Goal: Contribute content: Contribute content

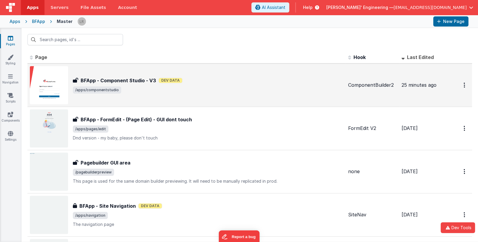
click at [146, 84] on div "BFApp - Component Studio - V3 BFApp - Component Studio - V3 Dev Data /apps/comp…" at bounding box center [208, 85] width 270 height 17
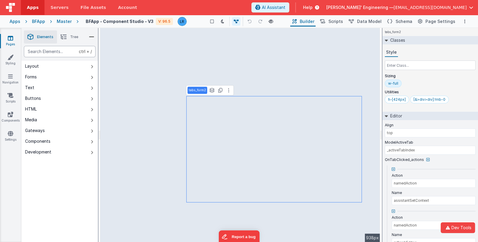
click at [53, 51] on div "text" at bounding box center [60, 51] width 72 height 11
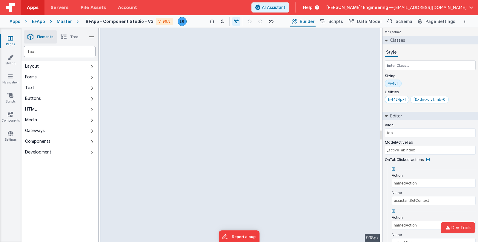
type div "text"
type input "This hint can help guide people to fill out field, and is optional"
type input "objectives"
type input "4"
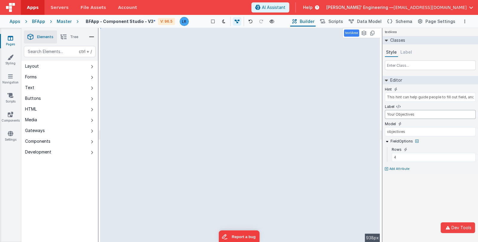
drag, startPoint x: 418, startPoint y: 114, endPoint x: 383, endPoint y: 116, distance: 35.8
click at [383, 116] on div "Hint This hint can help guide people to fill out field, and is optional Label Y…" at bounding box center [430, 129] width 96 height 90
type input "Description"
click at [471, 158] on input "3" at bounding box center [434, 157] width 84 height 9
type input "2"
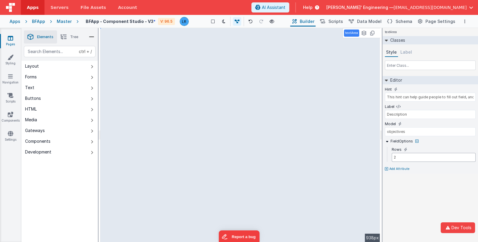
click at [471, 158] on input "2" at bounding box center [434, 157] width 84 height 9
click at [394, 89] on icon at bounding box center [395, 89] width 3 height 5
click at [395, 89] on icon at bounding box center [395, 89] width 3 height 5
click at [403, 89] on icon at bounding box center [402, 90] width 3 height 4
type input "Description"
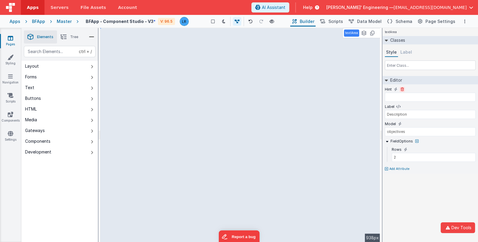
type input "objectives"
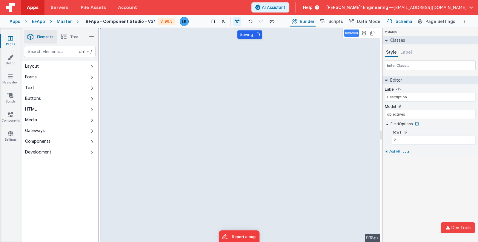
click at [398, 20] on span "Schema" at bounding box center [403, 22] width 17 height 6
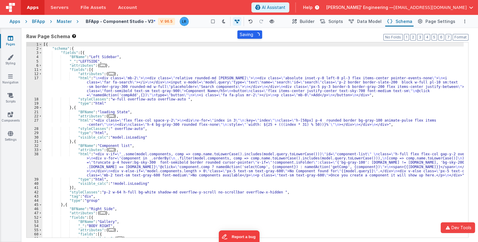
click at [207, 144] on div "[{ "schema" : { "fields" : [{ "BFName" : "Left Sidebar" , "_" : "LEFTSIDE" , "a…" at bounding box center [252, 144] width 421 height 204
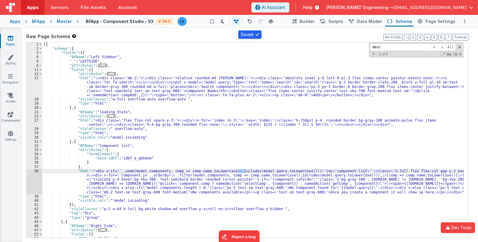
scroll to position [168, 0]
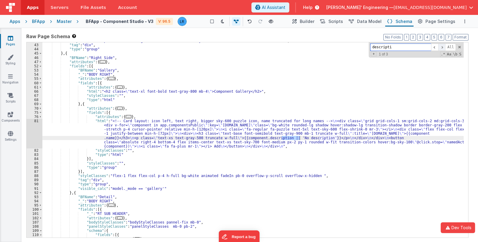
click at [441, 47] on span at bounding box center [441, 47] width 7 height 7
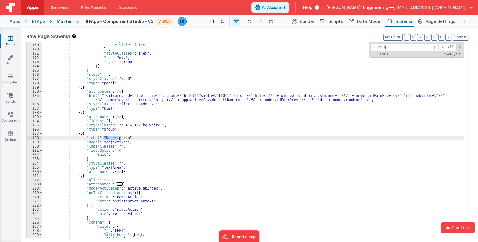
click at [85, 134] on div ""type" : "button" , "visible" : false }] , "styleClasses" : "flex" , "tag" : "d…" at bounding box center [252, 141] width 421 height 204
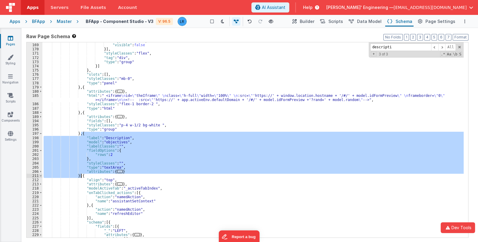
drag, startPoint x: 81, startPoint y: 133, endPoint x: 80, endPoint y: 175, distance: 43.0
click at [80, 175] on div ""type" : "button" , "visible" : false }] , "styleClasses" : "flex" , "tag" : "d…" at bounding box center [252, 141] width 421 height 204
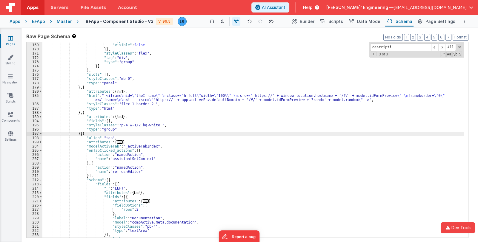
click at [175, 174] on div ""type" : "button" , "visible" : false }] , "styleClasses" : "flex" , "tag" : "d…" at bounding box center [252, 141] width 421 height 204
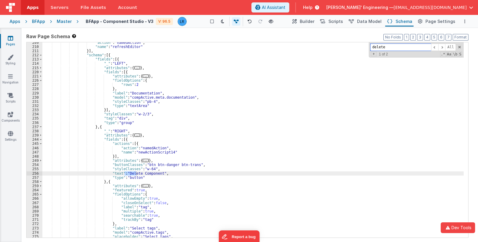
scroll to position [678, 0]
type input "delete"
click at [125, 71] on div ""action" : "namedAction" , "name" : "refreshEditor" }] , "schema" : [{ "fields"…" at bounding box center [252, 143] width 421 height 204
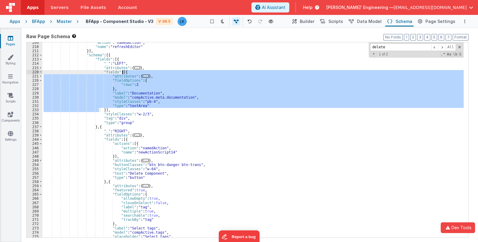
click at [125, 71] on div ""action" : "namedAction" , "name" : "refreshEditor" }] , "schema" : [{ "fields"…" at bounding box center [252, 143] width 421 height 204
click at [100, 110] on div ""action" : "namedAction" , "name" : "refreshEditor" }] , "schema" : [{ "fields"…" at bounding box center [252, 143] width 421 height 204
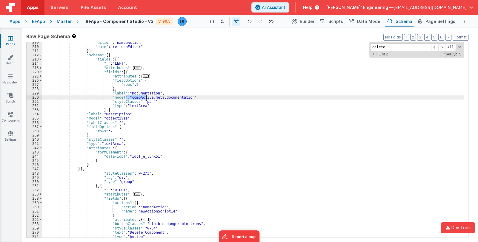
drag, startPoint x: 127, startPoint y: 98, endPoint x: 146, endPoint y: 96, distance: 19.2
click at [146, 96] on div ""action" : "namedAction" , "name" : "refreshEditor" }] , "schema" : [{ "fields"…" at bounding box center [252, 143] width 421 height 204
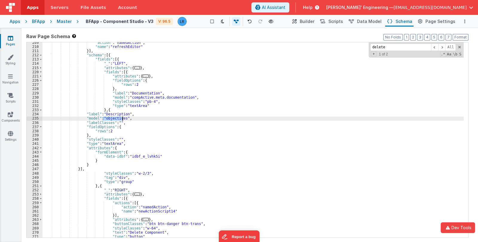
drag, startPoint x: 103, startPoint y: 118, endPoint x: 122, endPoint y: 118, distance: 19.1
click at [122, 118] on div ""action" : "namedAction" , "name" : "refreshEditor" }] , "schema" : [{ "fields"…" at bounding box center [252, 143] width 421 height 204
paste textarea
click at [334, 22] on span "Scripts" at bounding box center [335, 22] width 15 height 6
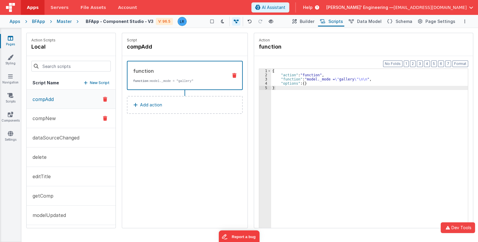
click at [64, 118] on button "compNew" at bounding box center [71, 118] width 89 height 19
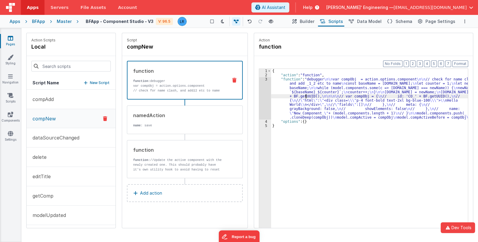
click at [306, 98] on div "{ "action" : "function" , "function" : "debugger \n\n var compObj = action.opti…" at bounding box center [369, 162] width 197 height 187
click at [259, 102] on div "3" at bounding box center [265, 98] width 12 height 42
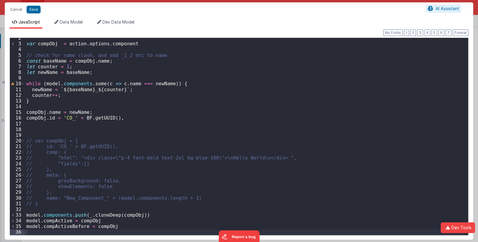
scroll to position [8, 0]
click at [193, 187] on div "var compObj = action . options . component // check for name clash, and add _1_…" at bounding box center [244, 139] width 438 height 209
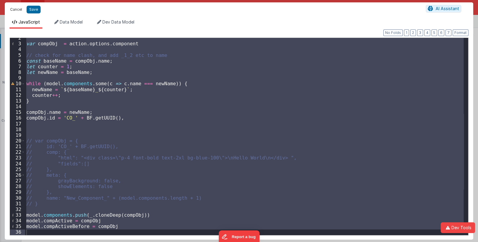
drag, startPoint x: 15, startPoint y: 11, endPoint x: 20, endPoint y: 14, distance: 6.0
click at [15, 11] on button "Cancel" at bounding box center [16, 9] width 18 height 8
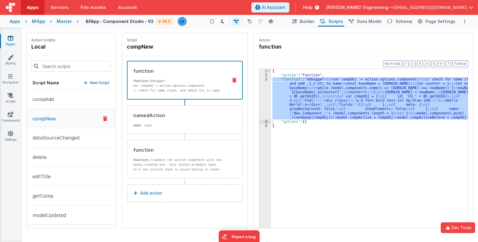
click at [14, 162] on div "Pages Styling Navigation Scripts Components Settings" at bounding box center [10, 135] width 21 height 214
click at [309, 19] on span "Builder" at bounding box center [307, 22] width 15 height 6
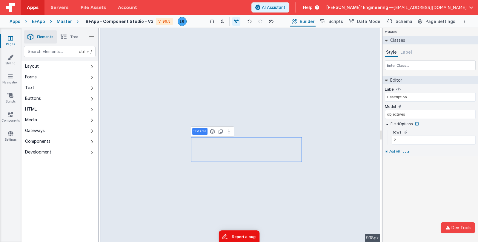
type input "top"
type input "namedAction"
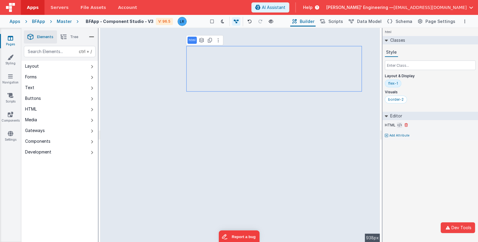
click at [397, 124] on button at bounding box center [399, 125] width 5 height 5
click at [398, 125] on icon at bounding box center [399, 125] width 4 height 5
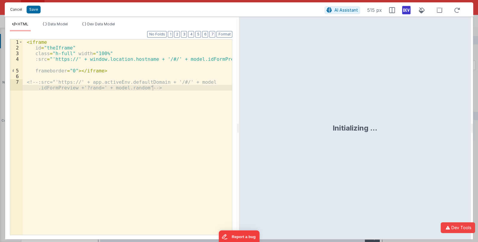
click at [20, 10] on button "Cancel" at bounding box center [16, 9] width 18 height 8
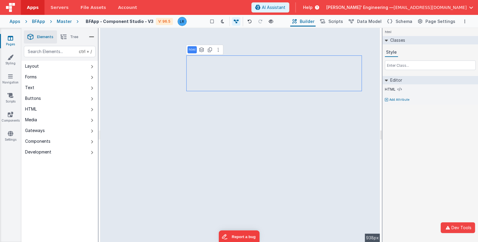
scroll to position [0, 0]
click at [399, 89] on icon at bounding box center [399, 89] width 4 height 5
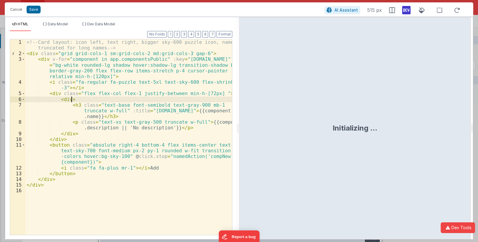
click at [181, 100] on div "<!-- Card layout: icon left, text right, bigger sky-600 puzzle icon, name trunc…" at bounding box center [128, 145] width 207 height 213
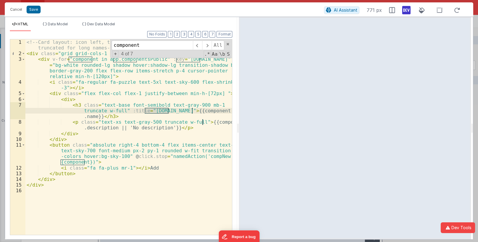
type input "component"
drag, startPoint x: 16, startPoint y: 9, endPoint x: 56, endPoint y: 22, distance: 42.0
click at [16, 9] on button "Cancel" at bounding box center [16, 9] width 18 height 8
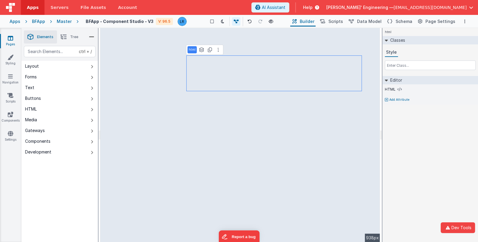
click at [12, 41] on icon at bounding box center [10, 38] width 5 height 6
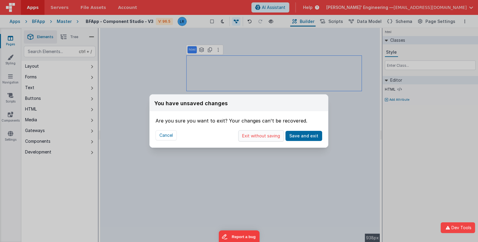
click at [264, 137] on button "Exit without saving" at bounding box center [261, 135] width 46 height 11
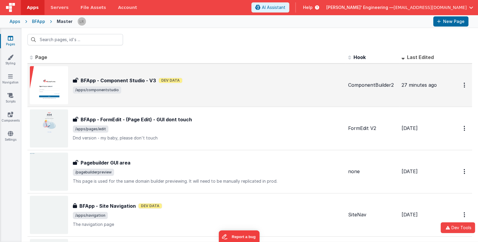
click at [233, 84] on div "BFApp - Component Studio - V3 Dev Data" at bounding box center [208, 80] width 270 height 7
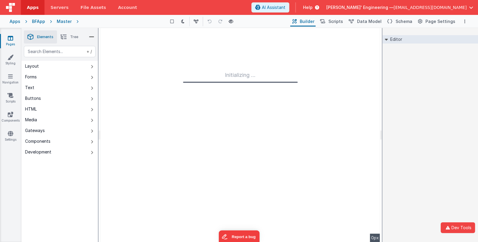
click at [49, 189] on div "+ / Layout Forms Text Buttons HTML Media Gateways Components Development Page P…" at bounding box center [59, 158] width 76 height 224
click at [9, 39] on icon at bounding box center [10, 38] width 5 height 6
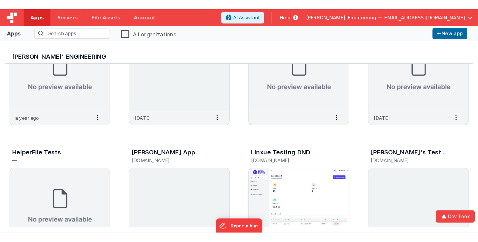
scroll to position [59, 0]
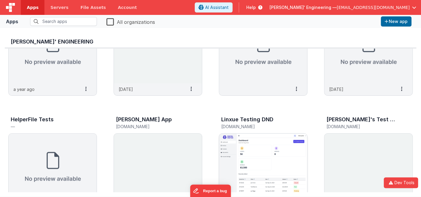
click at [271, 149] on img at bounding box center [263, 167] width 88 height 67
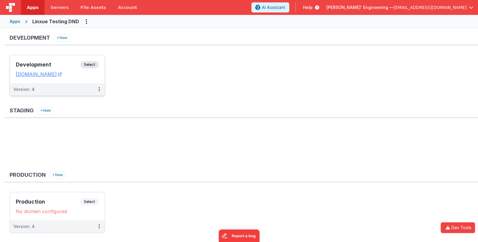
click at [69, 59] on div "Development Select URLs linxuetestingdnd.fmbetterforms.com" at bounding box center [57, 69] width 95 height 28
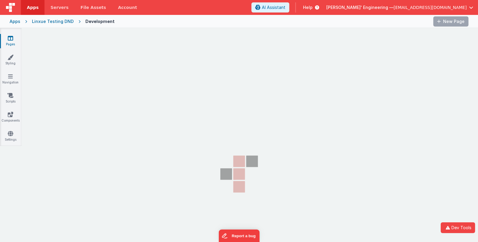
click at [63, 65] on section "Pages Styling Navigation Scripts Components Settings" at bounding box center [239, 147] width 478 height 239
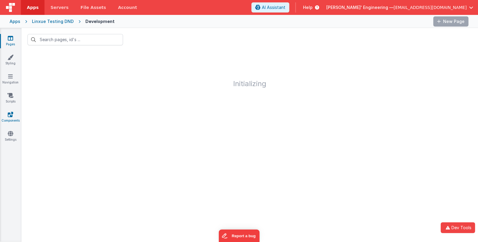
click at [15, 116] on link "Components" at bounding box center [10, 118] width 21 height 12
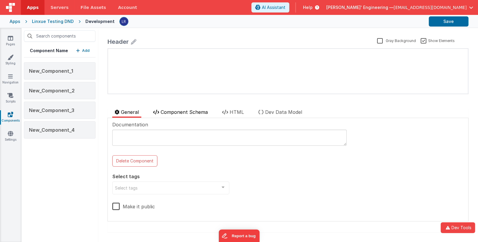
click at [167, 110] on span "Component Schema" at bounding box center [184, 112] width 47 height 6
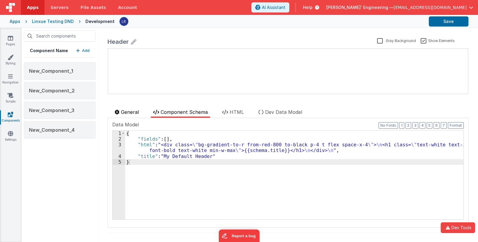
click at [133, 111] on span "General" at bounding box center [130, 112] width 18 height 6
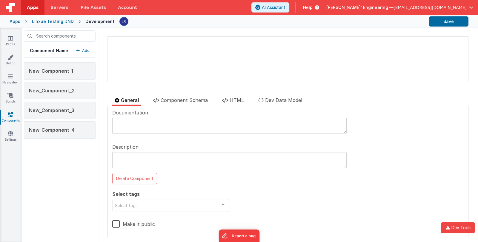
scroll to position [13, 0]
click at [184, 102] on span "Component Schema" at bounding box center [184, 100] width 47 height 6
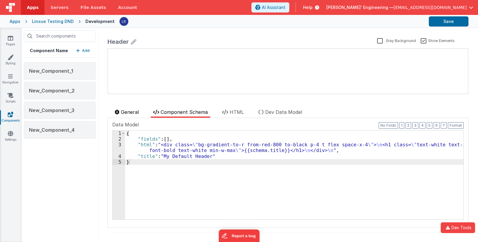
click at [132, 113] on span "General" at bounding box center [130, 112] width 18 height 6
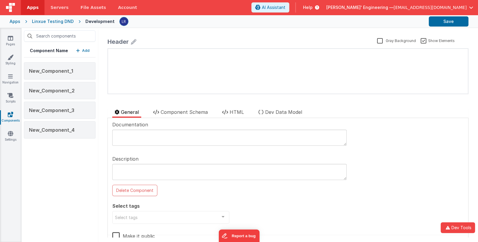
scroll to position [13, 0]
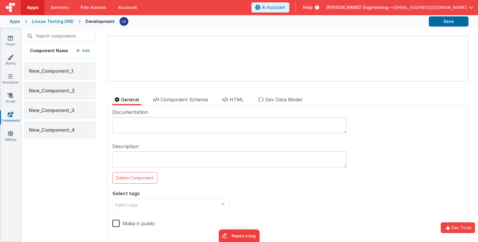
click at [87, 50] on p "Add" at bounding box center [85, 51] width 7 height 6
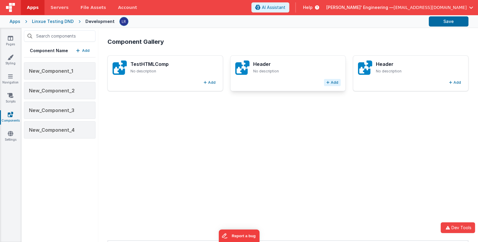
click at [324, 81] on button "Add" at bounding box center [332, 82] width 17 height 7
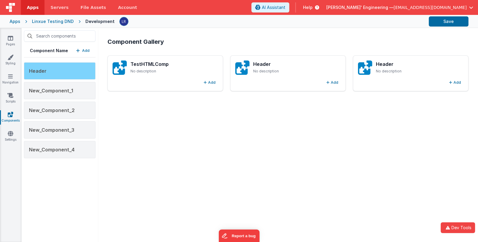
click at [70, 70] on div "Header" at bounding box center [60, 70] width 72 height 17
click at [69, 67] on div "Header" at bounding box center [60, 70] width 72 height 17
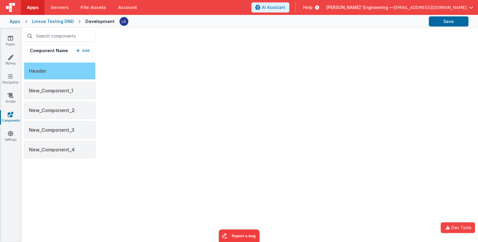
click at [53, 68] on div "Header" at bounding box center [60, 70] width 72 height 17
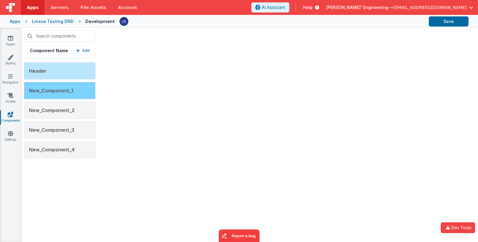
click at [52, 89] on span "New_Component_1" at bounding box center [51, 91] width 44 height 6
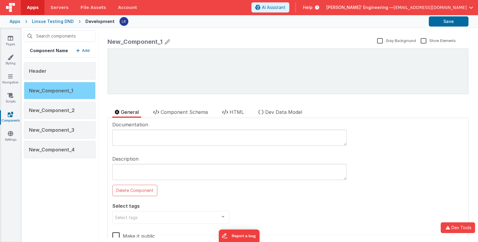
scroll to position [0, 0]
click at [58, 90] on span "New_Component_1" at bounding box center [51, 91] width 44 height 6
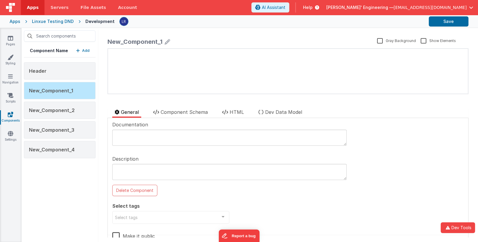
click at [141, 135] on textarea at bounding box center [229, 138] width 234 height 16
click at [133, 170] on textarea at bounding box center [229, 172] width 234 height 16
type textarea "this a test description"
click at [421, 21] on button "Save" at bounding box center [449, 21] width 40 height 10
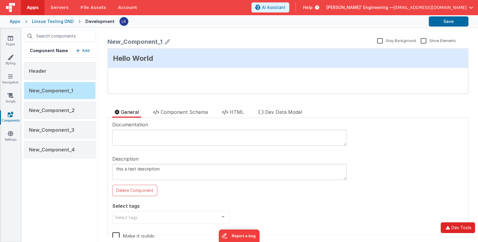
click at [421, 197] on button "Dev Tools" at bounding box center [457, 228] width 34 height 11
click at [43, 175] on div "Developer Tools model App Params Log (21) Misc Windows Config model - read only…" at bounding box center [239, 121] width 478 height 242
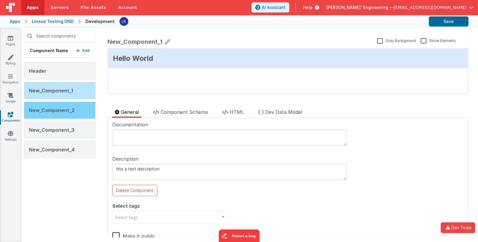
click at [62, 112] on span "New_Component_2" at bounding box center [52, 110] width 46 height 6
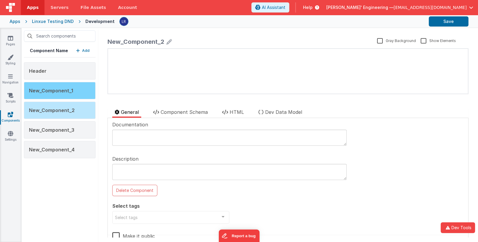
click at [65, 91] on span "New_Component_1" at bounding box center [51, 91] width 44 height 6
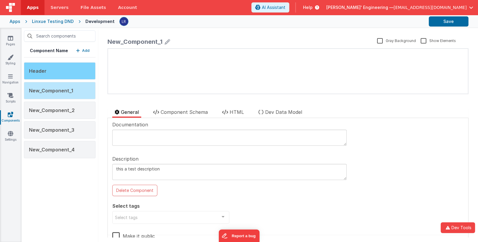
click at [74, 71] on div "Header" at bounding box center [60, 70] width 72 height 17
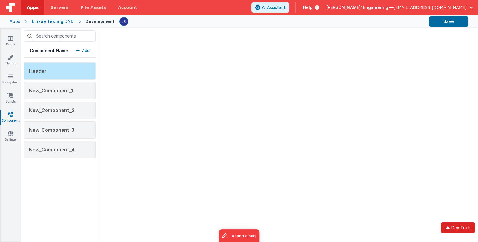
click at [421, 197] on button "Dev Tools" at bounding box center [457, 228] width 34 height 11
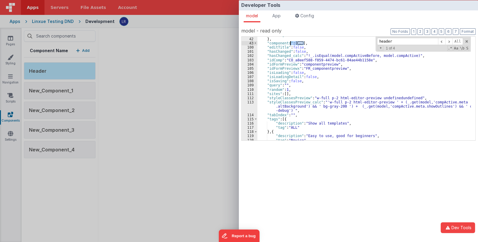
scroll to position [173, 0]
click at [266, 41] on div ""tags" : [ ] } , "components" : [ ... ] , "editTitle" : false , "hasChanged" : …" at bounding box center [363, 89] width 213 height 112
click at [182, 144] on div "Developer Tools model App Params Log (24) Misc Windows Config model - read only…" at bounding box center [239, 121] width 478 height 242
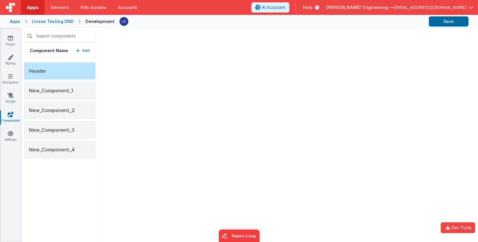
click at [84, 51] on p "Add" at bounding box center [85, 51] width 7 height 6
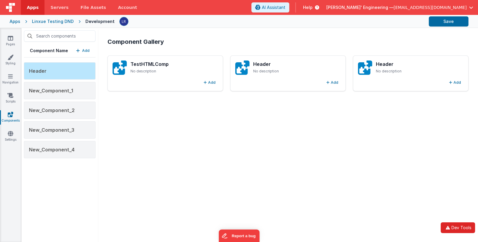
click at [454, 226] on button "Dev Tools" at bounding box center [457, 228] width 34 height 11
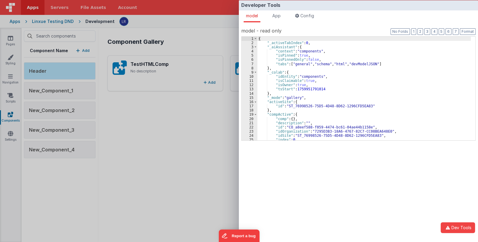
click at [329, 91] on div "{ "_activeTabIndex" : 0 , "_aiAssistant" : { "context" : "components" , "isPinn…" at bounding box center [363, 93] width 213 height 112
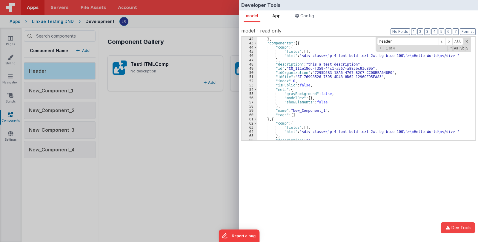
type input "header"
click at [278, 16] on span "App" at bounding box center [276, 15] width 8 height 5
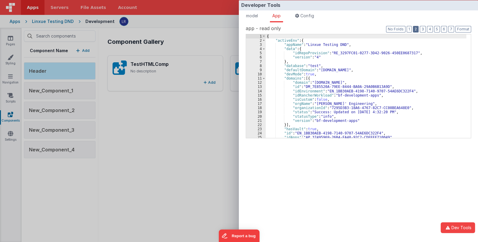
click at [416, 30] on button "2" at bounding box center [416, 29] width 6 height 7
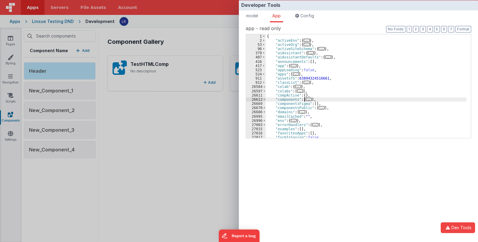
click at [307, 99] on span "..." at bounding box center [309, 99] width 6 height 3
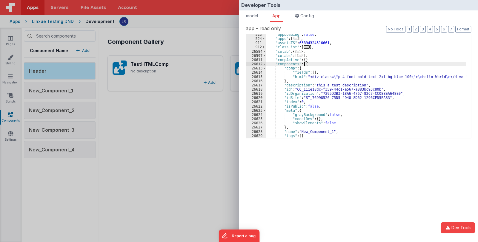
scroll to position [53, 0]
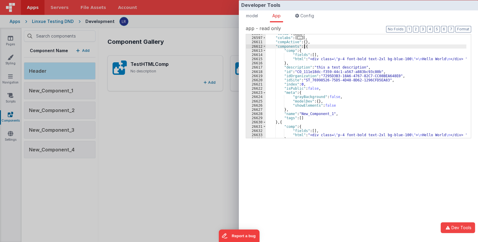
click at [304, 46] on div ""colab" : { ... } , "colabs" : [ ... ] , "compActive" : { } , "components" : [{…" at bounding box center [366, 88] width 201 height 112
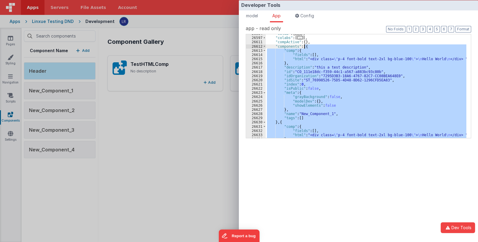
click at [304, 46] on div ""colab" : { ... } , "colabs" : [ ... ] , "compActive" : { } , "components" : [{…" at bounding box center [366, 88] width 201 height 112
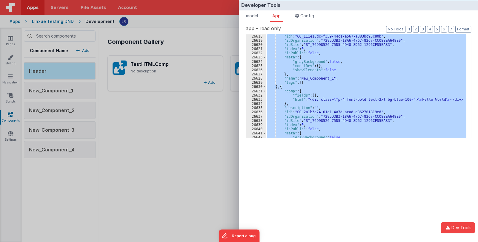
scroll to position [124, 0]
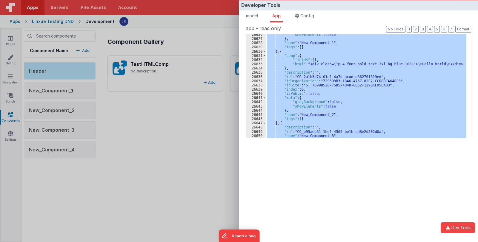
click at [345, 89] on div ""showElements" : false } , "name" : "New_Component_1" , "tags" : [ ] } , { "com…" at bounding box center [366, 86] width 201 height 104
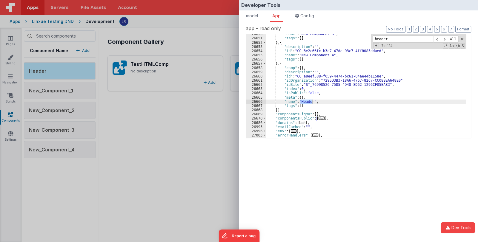
scroll to position [208, 0]
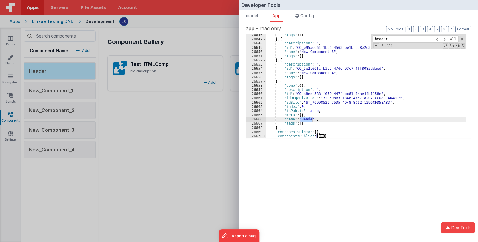
type input "header"
click at [279, 128] on div ""tags" : [ ] } , { "description" : "" , "id" : "CO_e95aee61-1bd1-4563-be1b-cd8e…" at bounding box center [366, 89] width 201 height 112
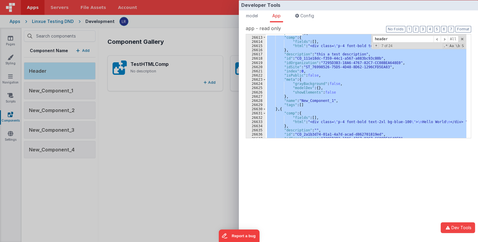
scroll to position [49, 0]
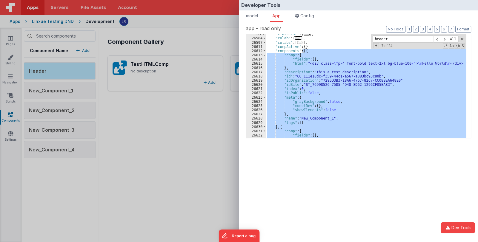
click at [207, 137] on div "Developer Tools model App Params Log (25) Misc Windows Config model - read only…" at bounding box center [239, 121] width 478 height 242
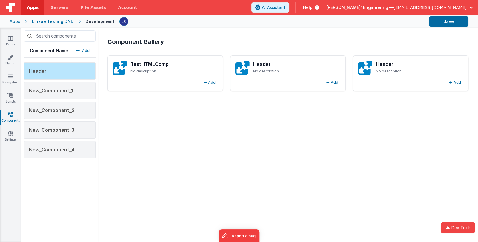
click at [187, 174] on div "Component Gallery TestHTMLComp No description Add Header No description Add Hea…" at bounding box center [288, 135] width 370 height 205
click at [278, 68] on div "Header No description" at bounding box center [296, 67] width 87 height 13
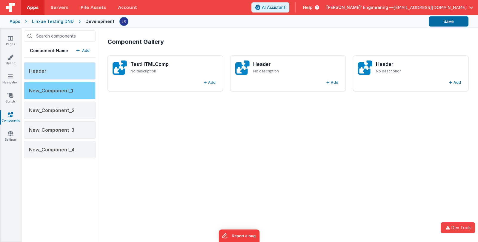
click at [39, 89] on span "New_Component_1" at bounding box center [51, 91] width 44 height 6
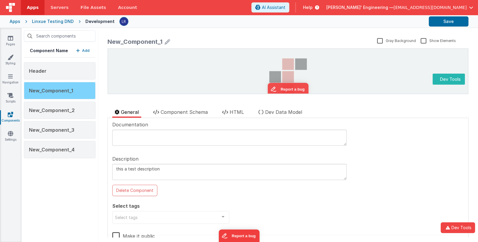
scroll to position [0, 0]
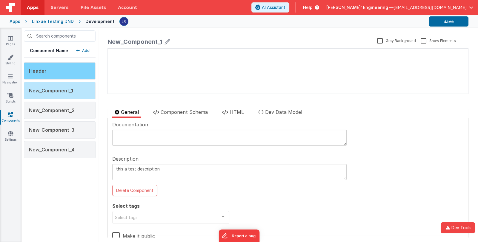
click at [44, 73] on div "Header" at bounding box center [60, 70] width 72 height 17
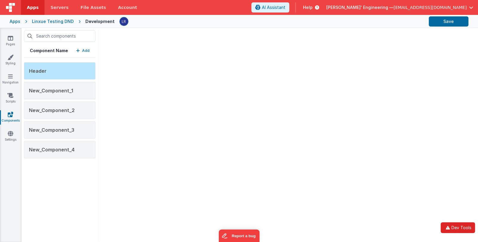
click at [463, 233] on button "Dev Tools" at bounding box center [457, 228] width 34 height 11
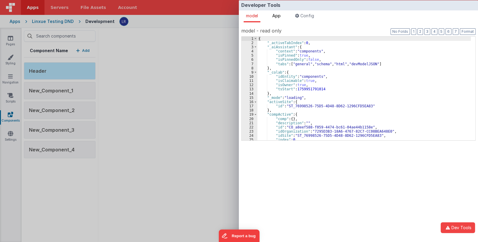
click at [281, 16] on span "App" at bounding box center [276, 15] width 8 height 5
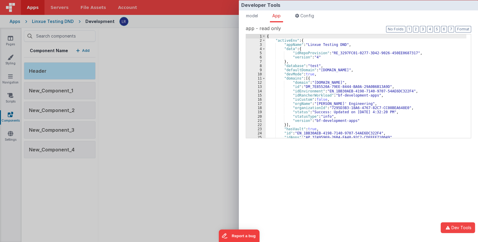
click at [336, 91] on div "{ "activeEnv" : { "appName" : "Linxue Testing DND" , "data" : { "idRepoProvisio…" at bounding box center [366, 90] width 201 height 112
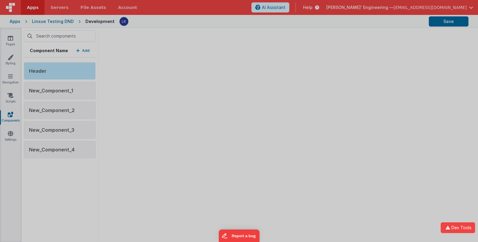
click at [57, 51] on div "Developer Tools model App Params Log (26) Misc Windows Config model - read only…" at bounding box center [239, 121] width 478 height 242
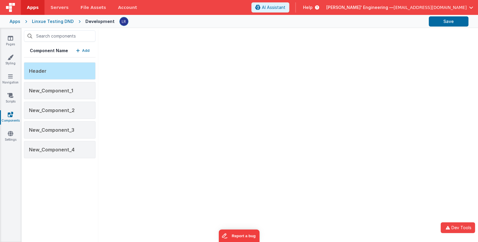
click at [58, 51] on h5 "Component Name" at bounding box center [49, 51] width 38 height 6
click at [90, 50] on div "Component Name Add" at bounding box center [60, 50] width 72 height 13
click at [87, 51] on p "Add" at bounding box center [85, 51] width 7 height 6
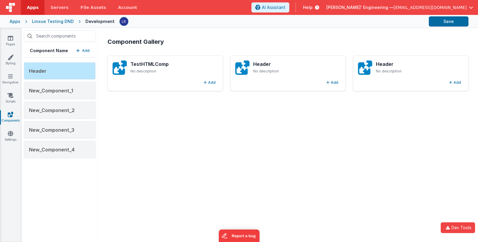
click at [454, 222] on div "Component Gallery TestHTMLComp No description Add Header No description Add Hea…" at bounding box center [288, 135] width 370 height 205
click at [460, 227] on button "Dev Tools" at bounding box center [457, 228] width 34 height 11
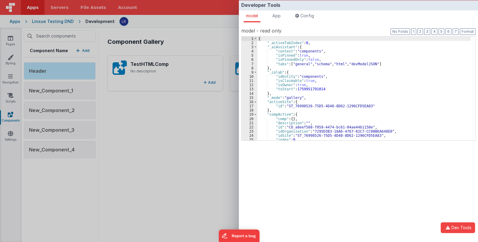
click at [327, 101] on div "{ "_activeTabIndex" : 0 , "_aiAssistant" : { "context" : "components" , "isPinn…" at bounding box center [363, 93] width 213 height 112
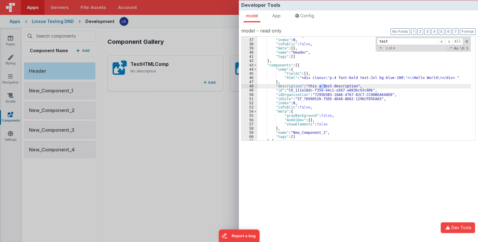
scroll to position [151, 0]
type input "testht"
click at [276, 13] on span "App" at bounding box center [276, 15] width 8 height 5
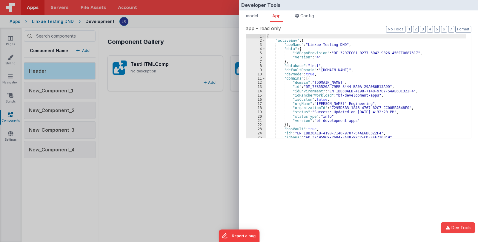
click at [317, 66] on div "{ "activeEnv" : { "appName" : "Linxue Testing DND" , "data" : { "idRepoProvisio…" at bounding box center [366, 90] width 201 height 112
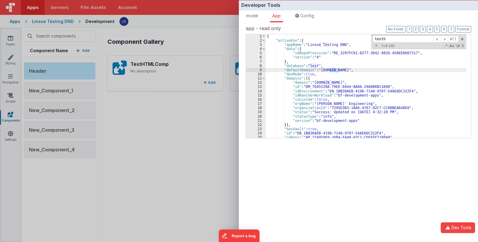
scroll to position [8319, 0]
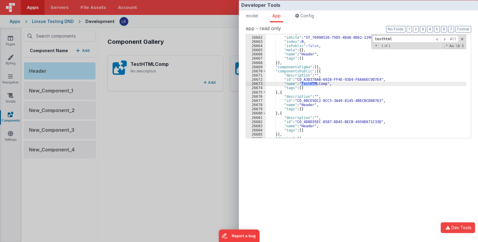
type input "testhtml"
click at [319, 72] on div ""idOrganization" : "7295D3B3-18A6-4767-82C7-CC08BEA648E0" , "idSite" : "ST_7699…" at bounding box center [366, 87] width 201 height 112
click at [319, 71] on div ""idOrganization" : "7295D3B3-18A6-4767-82C7-CC08BEA648E0" , "idSite" : "ST_7699…" at bounding box center [366, 87] width 201 height 112
click at [319, 70] on div ""idOrganization" : "7295D3B3-18A6-4767-82C7-CC08BEA648E0" , "idSite" : "ST_7699…" at bounding box center [366, 87] width 201 height 112
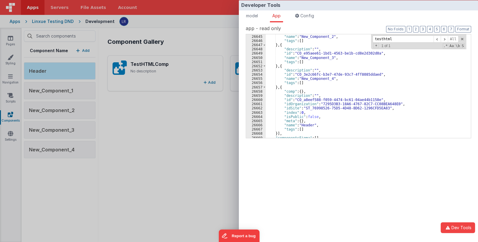
scroll to position [8317, 0]
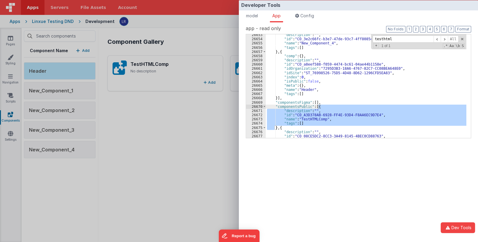
click at [191, 149] on div "Developer Tools model App Params Log (27) Misc Windows Config model - read only…" at bounding box center [239, 121] width 478 height 242
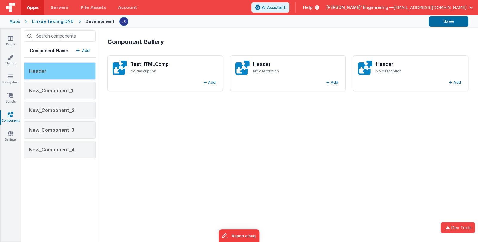
click at [84, 71] on div "Header" at bounding box center [60, 70] width 72 height 17
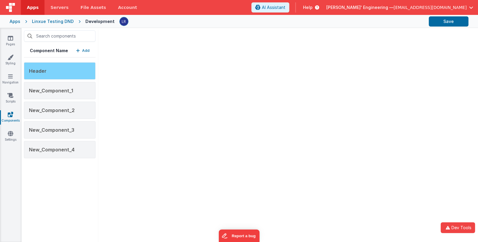
click at [84, 71] on div "Header" at bounding box center [60, 70] width 72 height 17
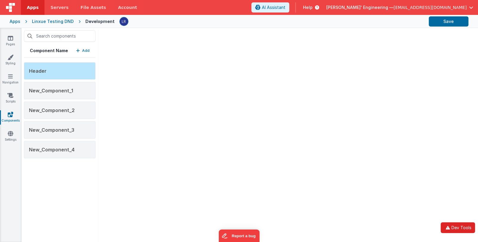
click at [458, 225] on button "Dev Tools" at bounding box center [457, 228] width 34 height 11
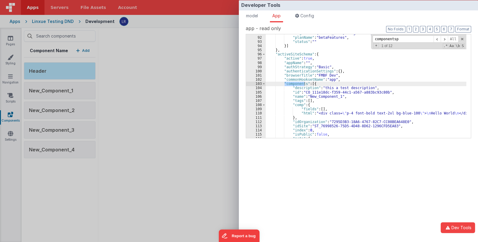
scroll to position [8318, 0]
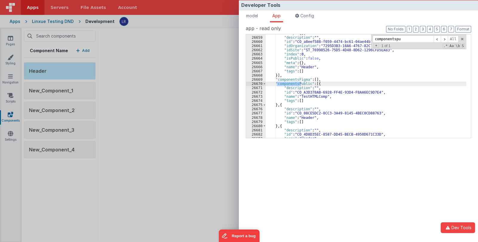
type input "componentspu"
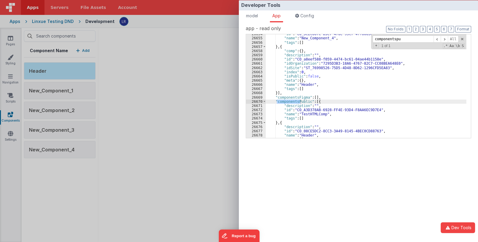
click at [287, 102] on div ""id" : "CO_3e2c66fc-b3e7-47de-93c7-4ff8085ddaed" , "name" : "New_Component_4" ,…" at bounding box center [366, 86] width 201 height 104
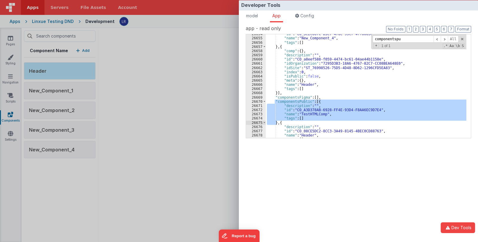
drag, startPoint x: 274, startPoint y: 100, endPoint x: 278, endPoint y: 123, distance: 22.7
click at [278, 123] on div ""id" : "CO_3e2c66fc-b3e7-47de-93c7-4ff8085ddaed" , "name" : "New_Component_4" ,…" at bounding box center [366, 88] width 201 height 112
click at [203, 86] on div "Developer Tools model App Params Log (28) Misc Windows Config model - read only…" at bounding box center [239, 121] width 478 height 242
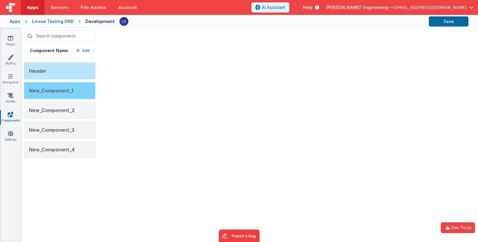
click at [76, 91] on div "New_Component_1" at bounding box center [60, 90] width 72 height 17
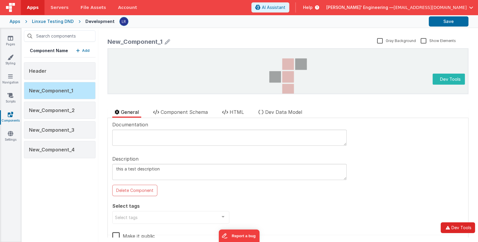
scroll to position [0, 0]
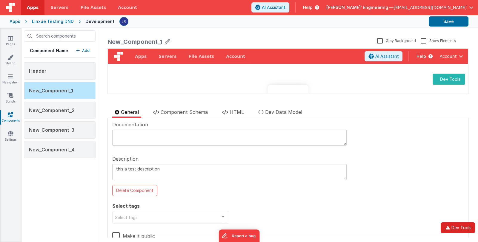
click at [459, 226] on button "Dev Tools" at bounding box center [457, 228] width 34 height 11
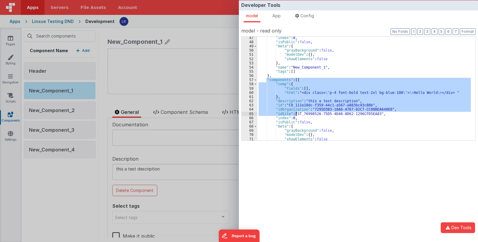
scroll to position [213, 0]
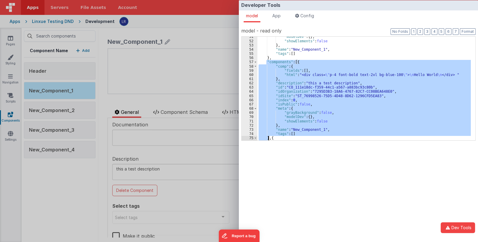
drag, startPoint x: 266, startPoint y: 97, endPoint x: 269, endPoint y: 138, distance: 41.0
click at [269, 138] on div ""modelDev" : { } , "showElements" : false } , "name" : "New_Component_1" , "tag…" at bounding box center [363, 91] width 213 height 112
click at [72, 186] on div "Developer Tools model App Params Log (29) Misc Windows Config model - read only…" at bounding box center [239, 121] width 478 height 242
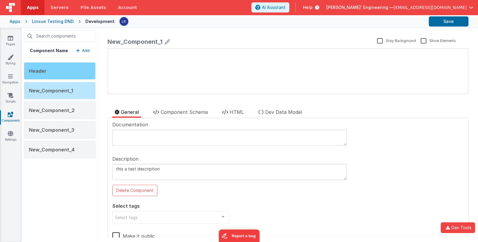
click at [48, 69] on div "Header" at bounding box center [60, 70] width 72 height 17
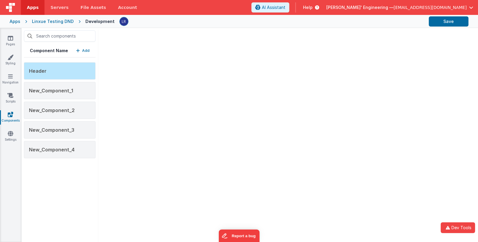
click at [81, 51] on button "Add" at bounding box center [82, 51] width 13 height 6
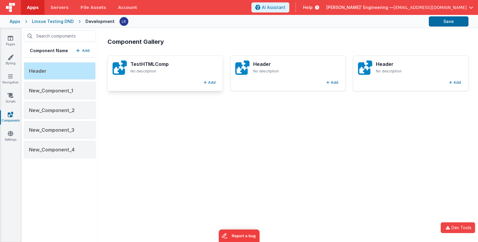
click at [160, 65] on h3 "TestHTMLComp" at bounding box center [173, 64] width 87 height 7
click at [156, 70] on p "No description" at bounding box center [173, 71] width 87 height 5
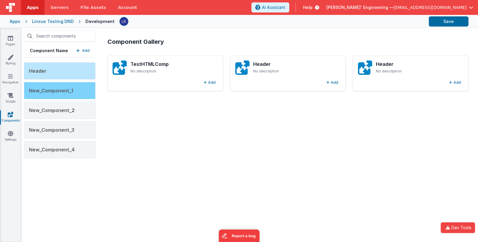
click at [67, 88] on span "New_Component_1" at bounding box center [51, 91] width 44 height 6
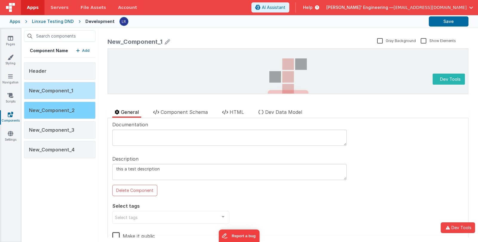
scroll to position [0, 0]
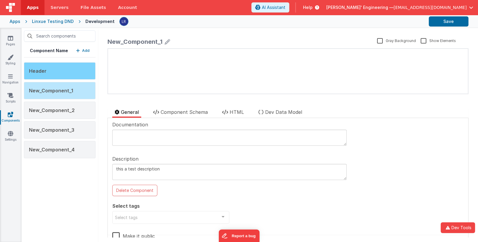
click at [58, 73] on div "Header" at bounding box center [60, 70] width 72 height 17
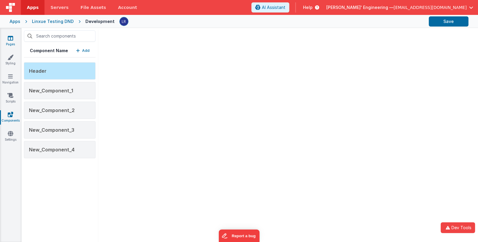
click at [12, 44] on link "Pages" at bounding box center [10, 41] width 21 height 12
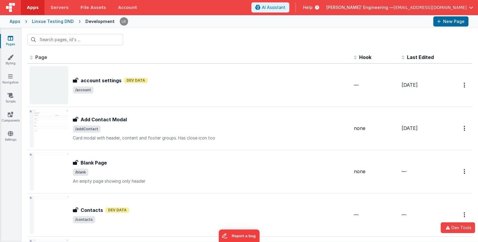
click at [10, 21] on div "Apps" at bounding box center [15, 22] width 11 height 6
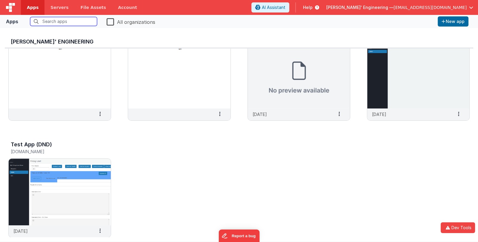
scroll to position [282, 0]
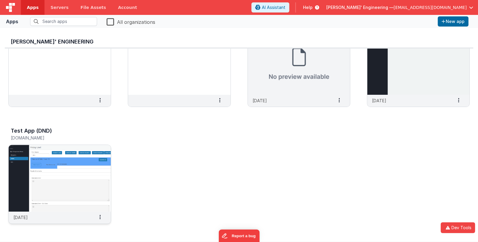
click at [73, 168] on img at bounding box center [60, 178] width 102 height 67
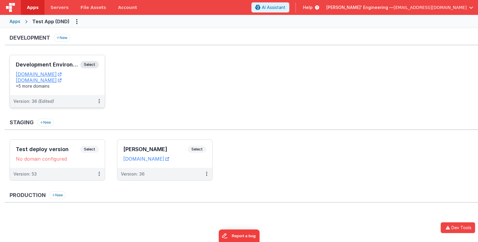
click at [47, 66] on h3 "Development Environment" at bounding box center [48, 65] width 64 height 6
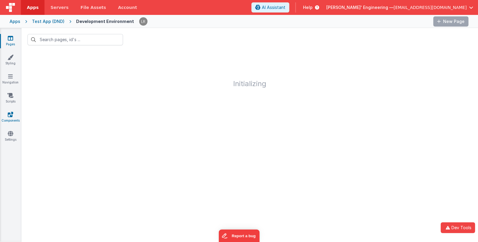
click at [10, 115] on icon at bounding box center [10, 115] width 5 height 6
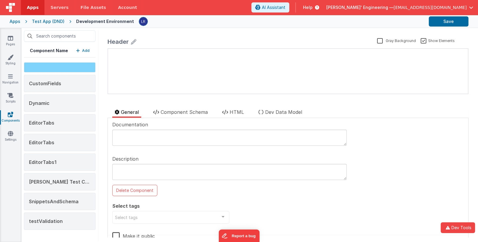
click at [67, 69] on div at bounding box center [60, 67] width 72 height 10
click at [86, 50] on p "Add" at bounding box center [85, 51] width 7 height 6
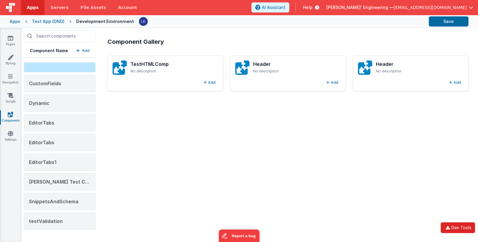
click at [458, 228] on button "Dev Tools" at bounding box center [457, 228] width 34 height 11
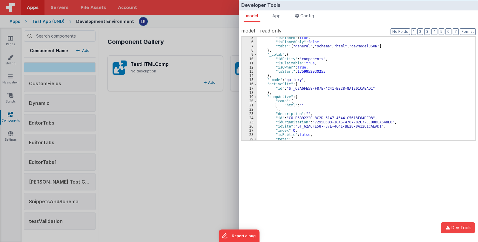
scroll to position [36, 0]
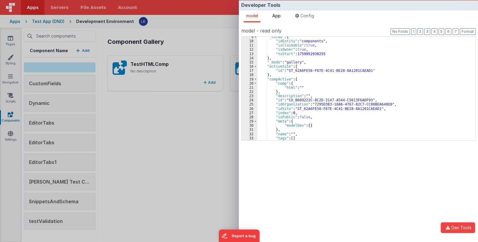
click at [279, 18] on span "App" at bounding box center [276, 15] width 8 height 5
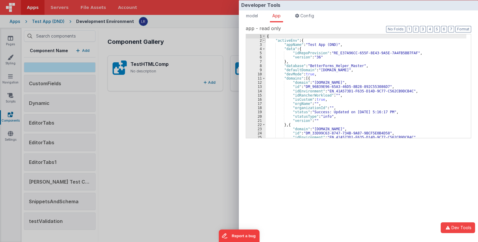
click at [264, 40] on span at bounding box center [263, 40] width 3 height 4
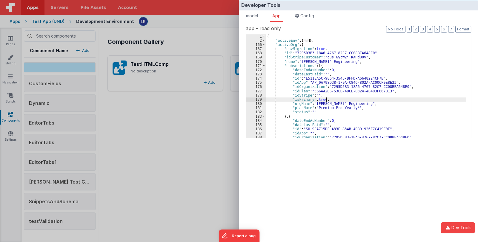
click at [356, 98] on div "{ "activeEnv" : { ... } , "activeOrg" : { "envMigration" : true , "id" : "7295D…" at bounding box center [366, 90] width 201 height 112
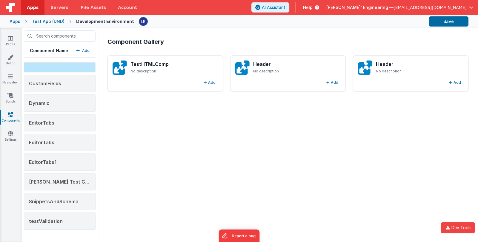
click at [162, 141] on div "Component Gallery TestHTMLComp No description Add Header No description Add Hea…" at bounding box center [288, 135] width 370 height 205
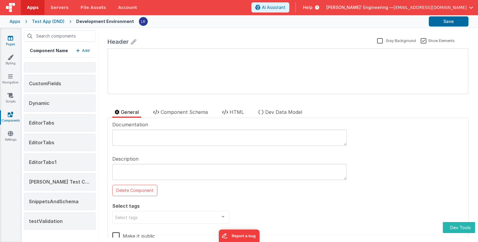
click at [10, 46] on link "Pages" at bounding box center [10, 41] width 21 height 12
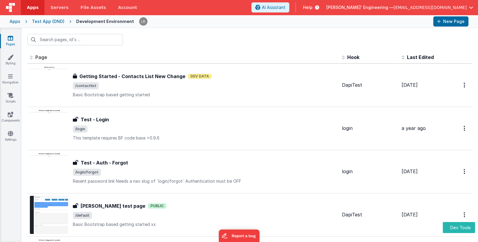
click at [16, 24] on div "Apps" at bounding box center [15, 22] width 11 height 6
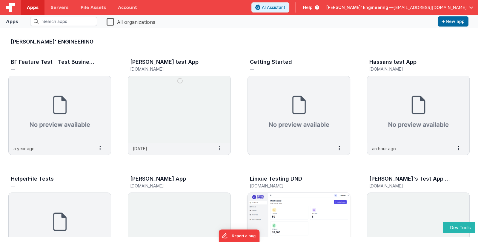
click at [316, 213] on img at bounding box center [299, 226] width 102 height 67
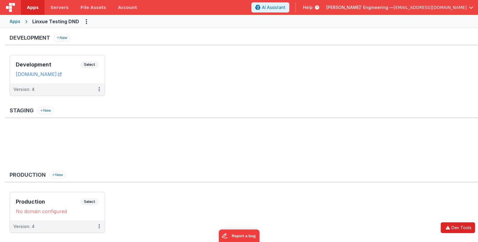
click at [458, 228] on button "Dev Tools" at bounding box center [457, 228] width 34 height 11
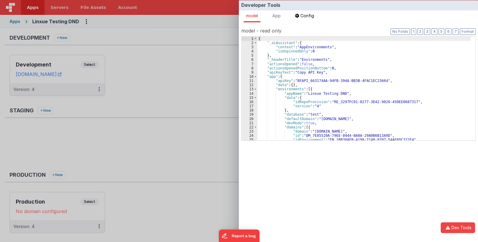
click at [280, 16] on span "App" at bounding box center [276, 15] width 8 height 5
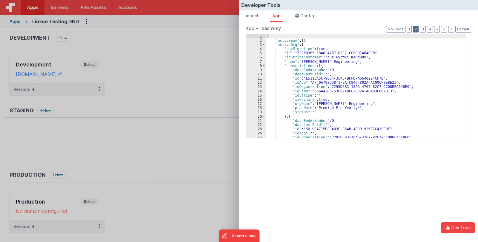
click at [418, 31] on button "2" at bounding box center [416, 29] width 6 height 7
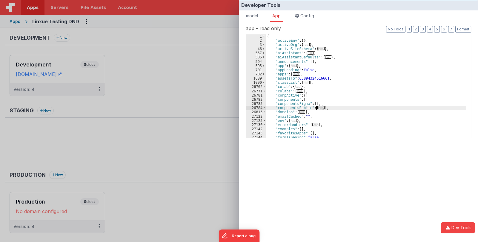
click at [320, 107] on span "..." at bounding box center [321, 107] width 6 height 3
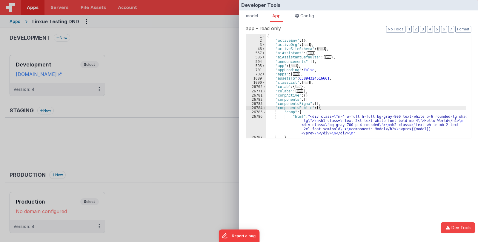
scroll to position [36, 0]
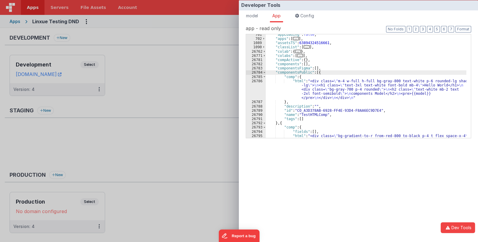
click at [186, 92] on div "Developer Tools model App Params Log (2) Misc Windows Config model - read only …" at bounding box center [239, 121] width 478 height 242
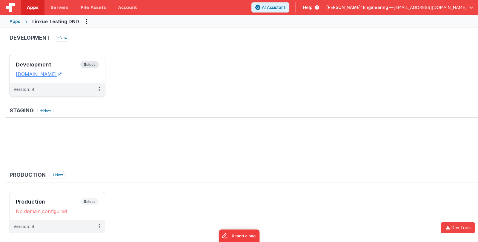
click at [41, 64] on h3 "Development" at bounding box center [48, 65] width 64 height 6
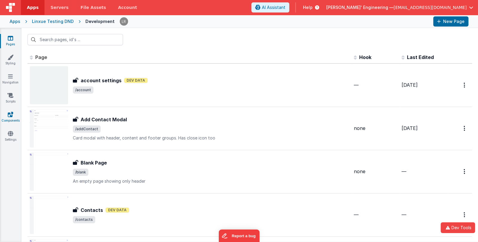
click at [10, 117] on link "Components" at bounding box center [10, 118] width 21 height 12
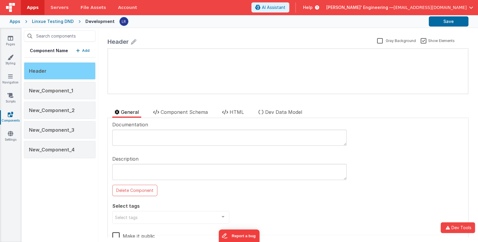
click at [40, 71] on span "Header" at bounding box center [38, 71] width 18 height 6
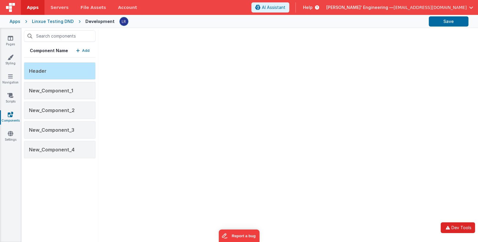
click at [454, 229] on button "Dev Tools" at bounding box center [457, 228] width 34 height 11
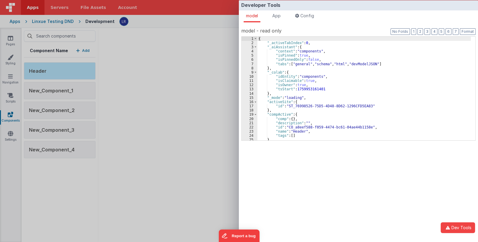
click at [324, 81] on div "{ "_activeTabIndex" : 0 , "_aiAssistant" : { "context" : "components" , "isPinn…" at bounding box center [363, 93] width 213 height 112
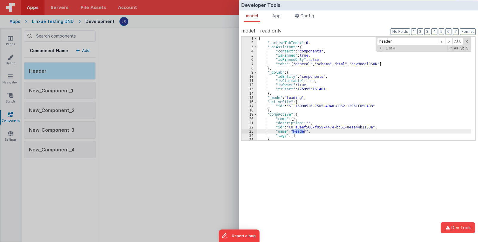
type input "header"
drag, startPoint x: 288, startPoint y: 126, endPoint x: 365, endPoint y: 127, distance: 77.3
click at [365, 127] on div "{ "_activeTabIndex" : 0 , "_aiAssistant" : { "context" : "components" , "isPinn…" at bounding box center [363, 93] width 213 height 112
click at [278, 16] on span "App" at bounding box center [276, 15] width 8 height 5
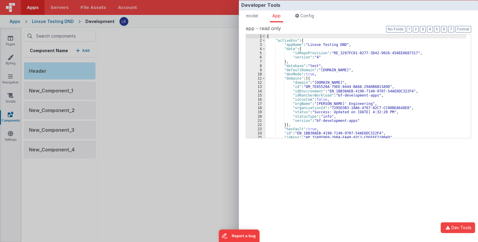
click at [346, 73] on div "{ "activeEnv" : { "appName" : "Linxue Testing DND" , "data" : { "idRepoProvisio…" at bounding box center [366, 90] width 201 height 112
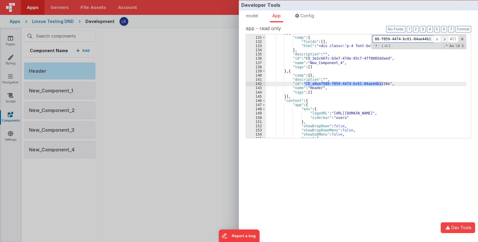
scroll to position [0, 20]
click at [446, 39] on span at bounding box center [443, 39] width 7 height 7
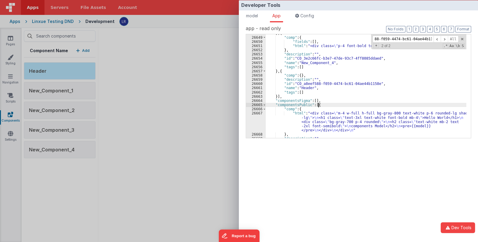
scroll to position [0, 0]
click at [325, 107] on div "} , { "comp" : { "fields" : [ ] , "html" : "<div class= \" p-4 font-bold text-2…" at bounding box center [366, 87] width 201 height 112
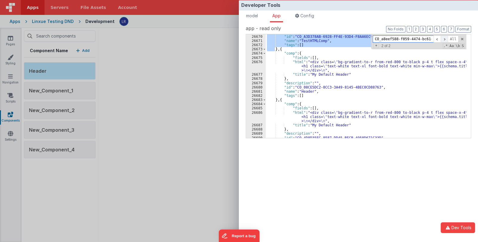
scroll to position [0, 20]
click at [445, 38] on span at bounding box center [443, 39] width 7 height 7
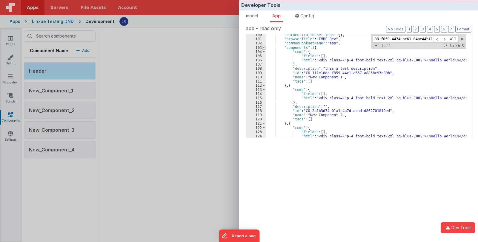
scroll to position [0, 0]
click at [263, 48] on span at bounding box center [263, 48] width 3 height 4
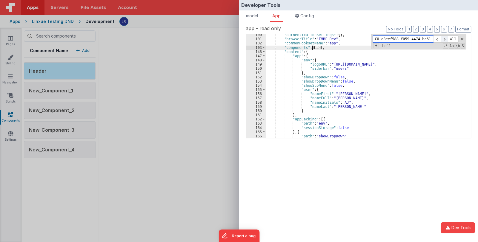
scroll to position [0, 20]
click at [445, 40] on span at bounding box center [443, 39] width 7 height 7
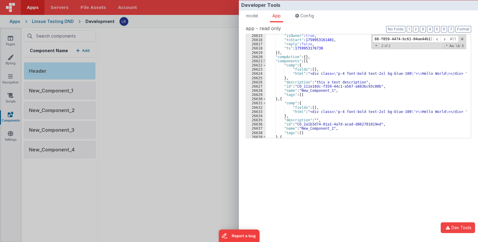
scroll to position [0, 0]
click at [263, 61] on span at bounding box center [264, 61] width 3 height 4
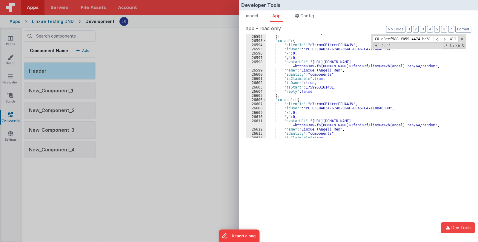
scroll to position [8306, 0]
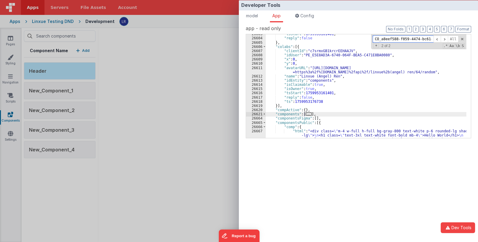
click at [420, 37] on input "CO_a8eef588-f059-4474-bc61-04ae44b1158e" at bounding box center [402, 39] width 61 height 7
drag, startPoint x: 375, startPoint y: 38, endPoint x: 464, endPoint y: 45, distance: 89.5
click at [464, 45] on div "CO_a8eef588-f059-4474-bc61-04ae44b1158e All Replace All + 2 of 2 .* Aa \b S" at bounding box center [418, 41] width 95 height 15
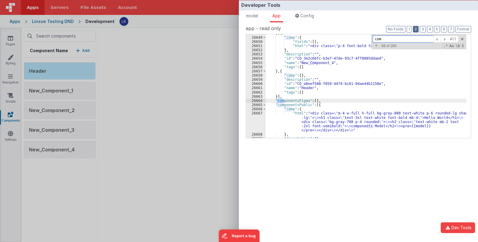
type input "com"
click at [417, 27] on button "2" at bounding box center [416, 29] width 6 height 7
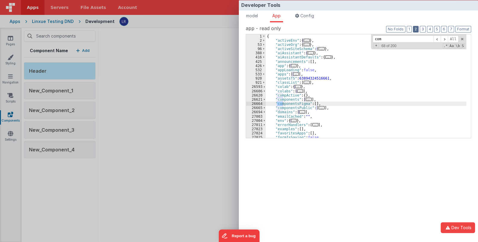
scroll to position [18, 0]
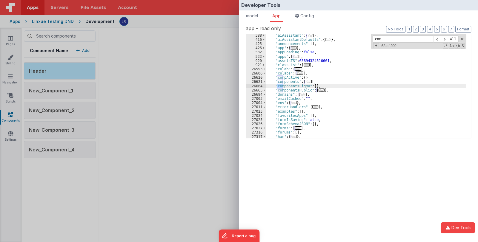
click at [306, 81] on span "..." at bounding box center [309, 81] width 6 height 3
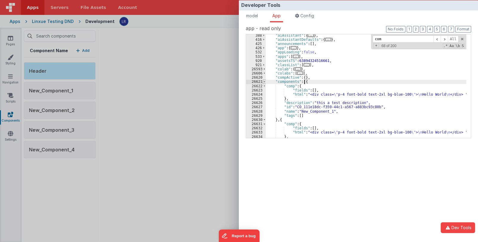
click at [263, 80] on span at bounding box center [264, 82] width 3 height 4
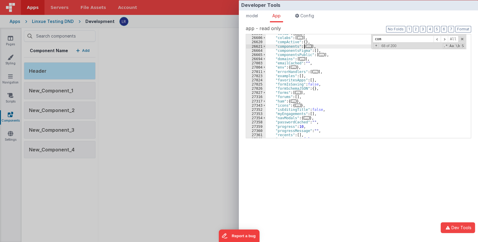
scroll to position [53, 0]
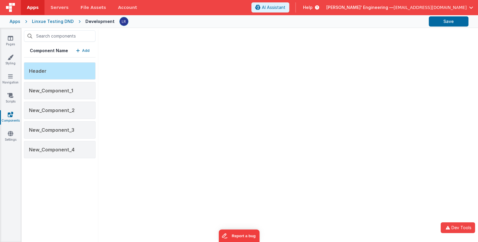
click at [70, 186] on div "Developer Tools model App Params Log (3) Misc Windows Config model - read only …" at bounding box center [239, 121] width 478 height 242
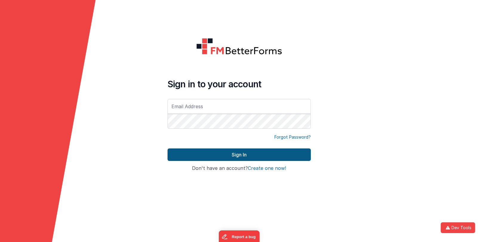
type input "[EMAIL_ADDRESS][DOMAIN_NAME]"
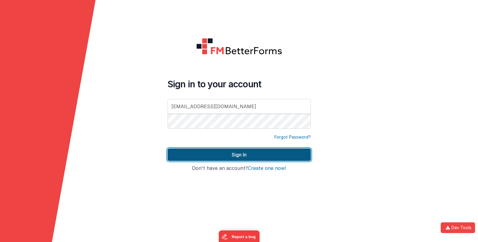
click at [242, 156] on button "Sign In" at bounding box center [238, 155] width 143 height 13
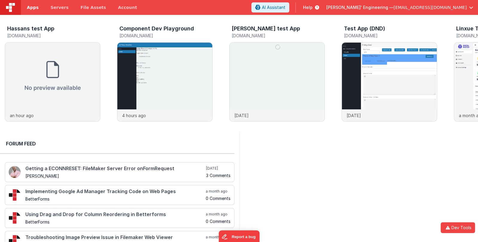
click at [30, 8] on span "Apps" at bounding box center [33, 7] width 12 height 6
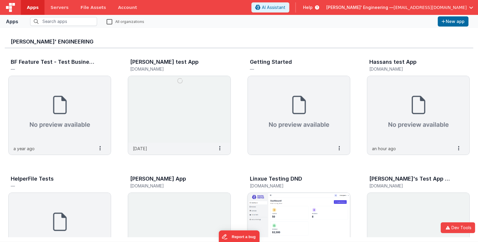
click at [297, 207] on img at bounding box center [299, 226] width 102 height 67
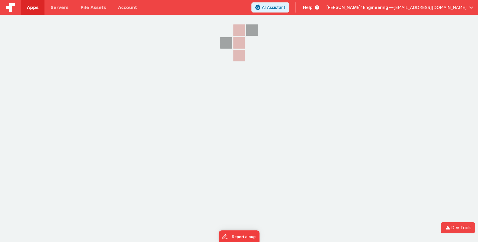
click at [33, 7] on span "Apps" at bounding box center [33, 7] width 12 height 6
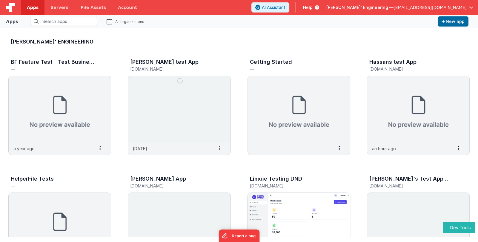
click at [277, 207] on img at bounding box center [299, 226] width 102 height 67
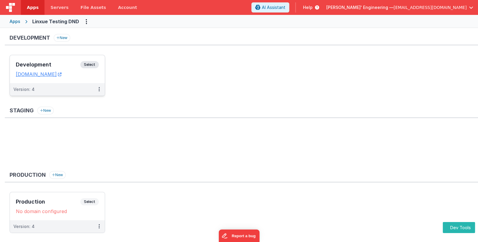
click at [44, 64] on h3 "Development" at bounding box center [48, 65] width 64 height 6
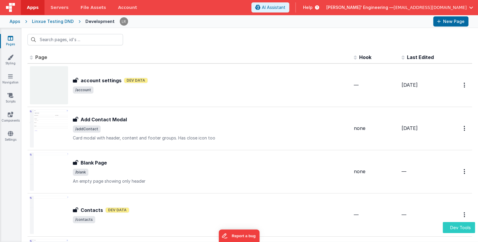
click at [469, 227] on button "Dev Tools" at bounding box center [459, 227] width 32 height 11
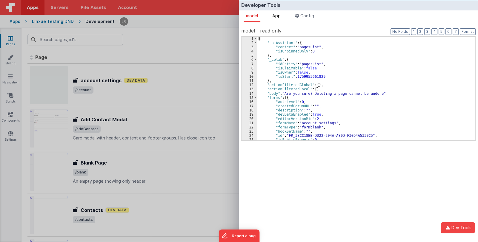
click at [278, 15] on span "App" at bounding box center [276, 15] width 8 height 5
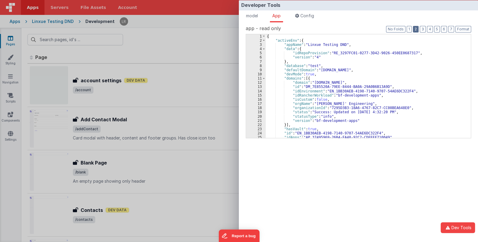
click at [417, 30] on button "2" at bounding box center [416, 29] width 6 height 7
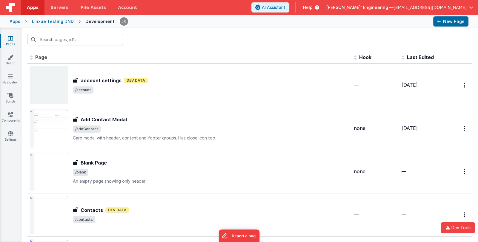
click at [201, 42] on div "Developer Tools model App Params Log (1) Misc Windows Config model - read only …" at bounding box center [239, 121] width 478 height 242
click at [13, 117] on link "Components" at bounding box center [10, 118] width 21 height 12
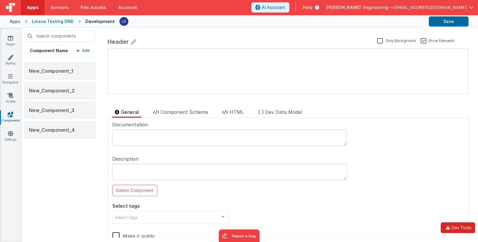
click at [458, 227] on button "Dev Tools" at bounding box center [457, 228] width 34 height 11
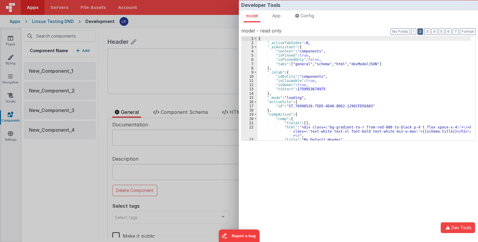
click at [423, 32] on button "2" at bounding box center [420, 31] width 6 height 7
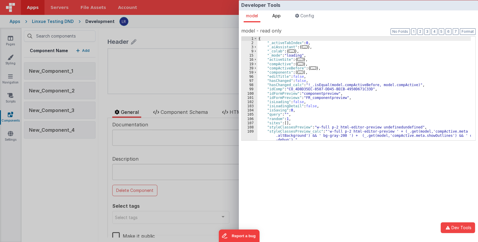
click at [278, 16] on span "App" at bounding box center [276, 15] width 8 height 5
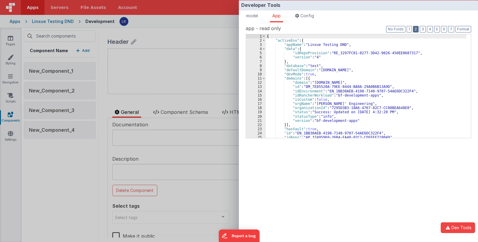
click at [416, 26] on button "2" at bounding box center [416, 29] width 6 height 7
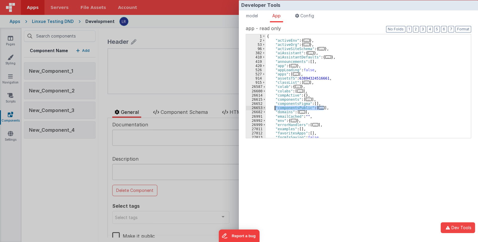
drag, startPoint x: 324, startPoint y: 107, endPoint x: 274, endPoint y: 107, distance: 49.8
click at [274, 107] on div "{ "activeEnv" : { ... } , "activeOrg" : { ... } , "activeSiteSchema" : { ... } …" at bounding box center [366, 90] width 201 height 112
click at [74, 179] on div "Developer Tools model App Params Log (2) Misc Windows Config model - read only …" at bounding box center [239, 121] width 478 height 242
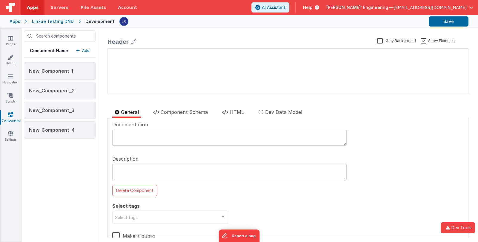
click at [91, 53] on div "Component Name Add" at bounding box center [60, 50] width 72 height 13
click at [86, 52] on p "Add" at bounding box center [85, 51] width 7 height 6
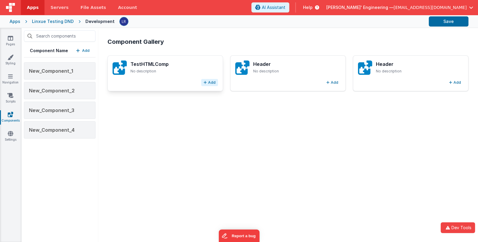
click at [209, 82] on button "Add" at bounding box center [209, 82] width 17 height 7
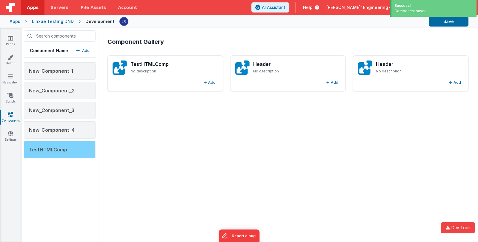
click at [71, 150] on div "TestHTMLComp" at bounding box center [60, 149] width 72 height 17
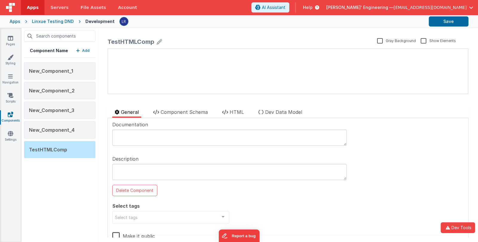
click at [82, 50] on button "Add" at bounding box center [82, 51] width 13 height 6
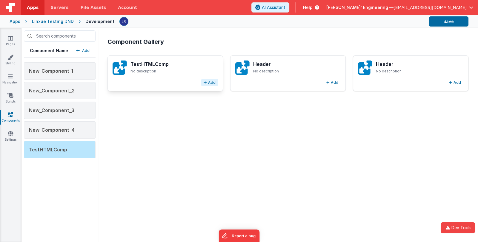
click at [210, 83] on button "Add" at bounding box center [209, 82] width 17 height 7
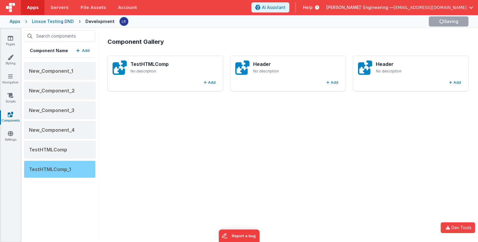
click at [68, 167] on span "TestHTMLComp_1" at bounding box center [50, 170] width 42 height 6
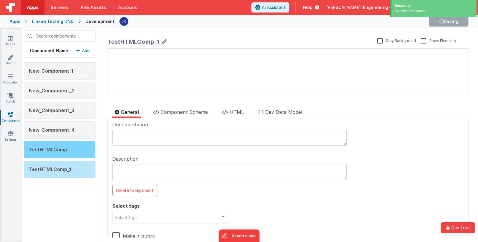
click at [68, 146] on div "TestHTMLComp" at bounding box center [60, 149] width 72 height 17
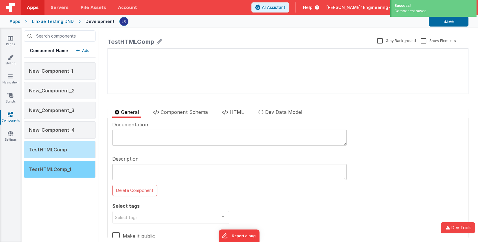
click at [61, 169] on span "TestHTMLComp_1" at bounding box center [50, 170] width 42 height 6
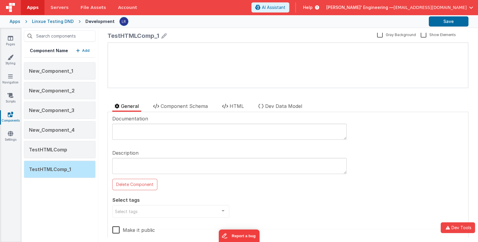
scroll to position [13, 0]
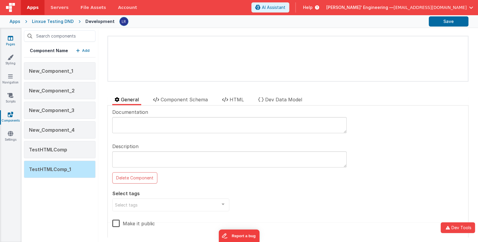
click at [12, 41] on icon at bounding box center [10, 38] width 5 height 6
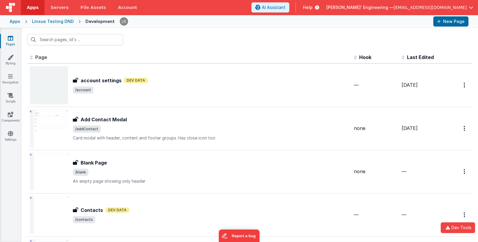
click at [38, 20] on div "Linxue Testing DND" at bounding box center [53, 22] width 42 height 6
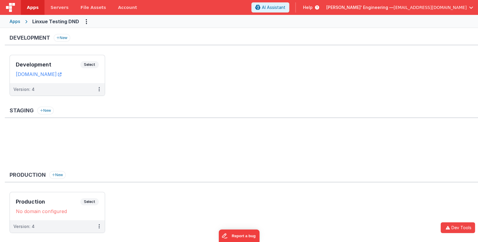
click at [15, 23] on div "Apps" at bounding box center [15, 22] width 11 height 6
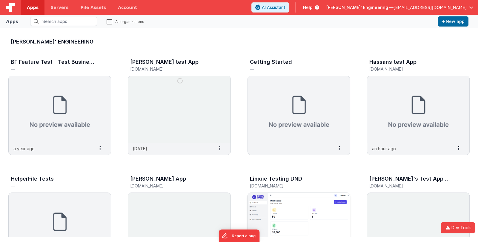
click at [295, 214] on img at bounding box center [299, 226] width 102 height 67
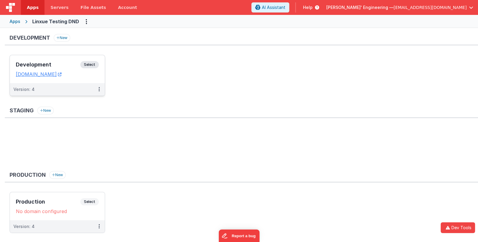
click at [55, 64] on h3 "Development" at bounding box center [48, 65] width 64 height 6
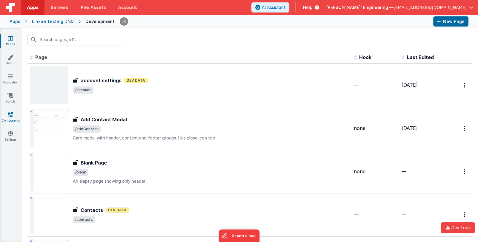
click at [11, 117] on link "Components" at bounding box center [10, 118] width 21 height 12
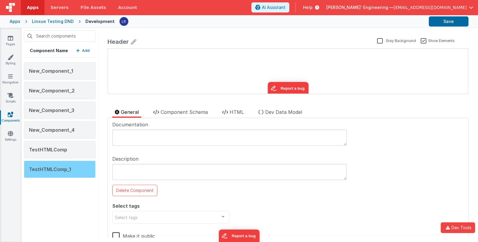
click at [75, 168] on div "TestHTMLComp_1" at bounding box center [60, 169] width 72 height 17
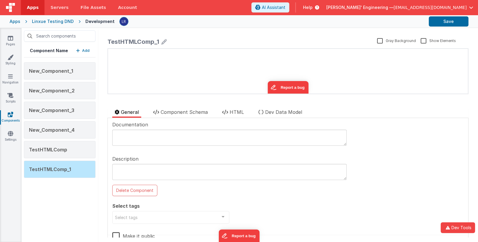
click at [156, 41] on div "TestHTMLComp_1" at bounding box center [133, 42] width 52 height 8
click at [396, 41] on label "Gray Background" at bounding box center [396, 41] width 39 height 6
click at [0, 0] on input "Gray Background" at bounding box center [0, 0] width 0 height 0
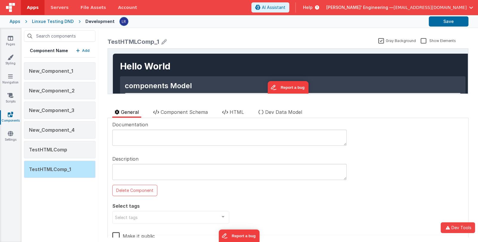
click at [379, 39] on label "Gray Background" at bounding box center [397, 41] width 38 height 6
click at [0, 0] on input "Gray Background" at bounding box center [0, 0] width 0 height 0
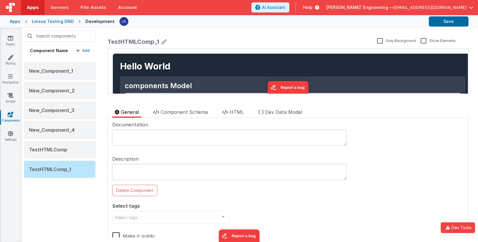
click at [149, 43] on div "TestHTMLComp_1" at bounding box center [133, 42] width 52 height 8
click at [148, 40] on div "TestHTMLComp_1" at bounding box center [133, 42] width 52 height 8
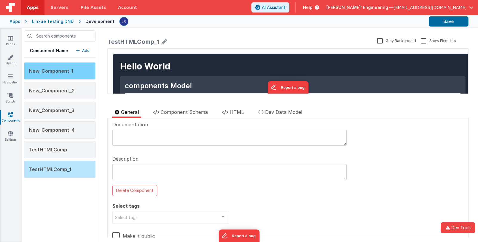
click at [64, 71] on span "New_Component_1" at bounding box center [51, 71] width 44 height 6
type textarea "this a test description"
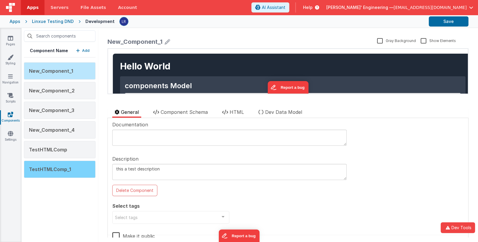
click at [73, 170] on div "TestHTMLComp_1" at bounding box center [60, 169] width 72 height 17
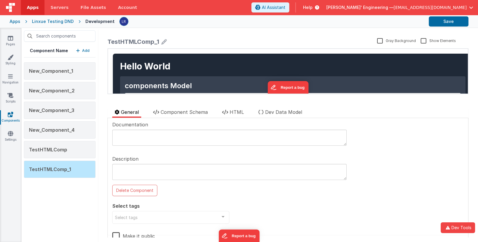
click at [377, 40] on label "Gray Background" at bounding box center [396, 41] width 39 height 6
click at [0, 0] on input "Gray Background" at bounding box center [0, 0] width 0 height 0
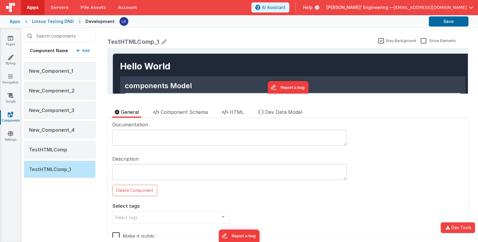
click at [378, 40] on label "Gray Background" at bounding box center [397, 41] width 38 height 6
click at [0, 0] on input "Gray Background" at bounding box center [0, 0] width 0 height 0
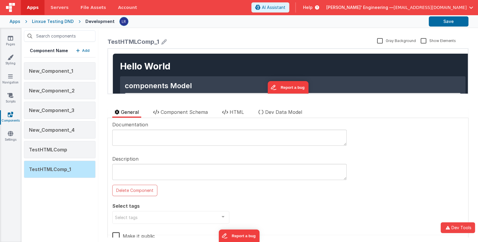
click at [160, 41] on div "TestHTMLComp_1" at bounding box center [240, 42] width 267 height 8
click at [137, 173] on textarea at bounding box center [229, 172] width 234 height 16
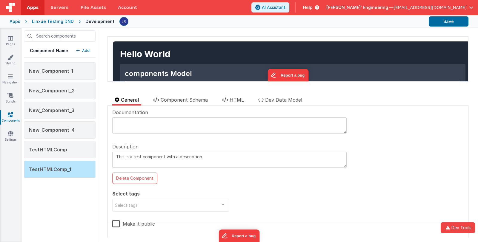
scroll to position [13, 0]
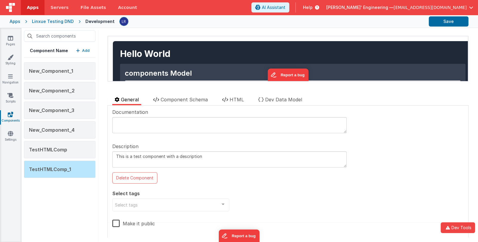
type textarea "This is a test component with a description"
click at [187, 206] on div "Select tags" at bounding box center [170, 205] width 117 height 13
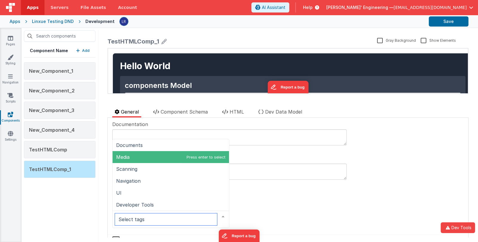
scroll to position [0, 0]
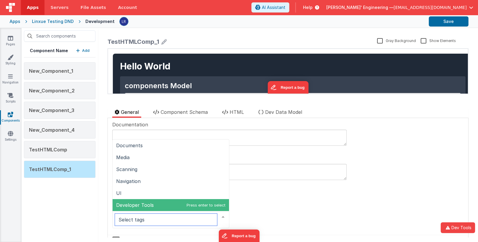
click at [163, 202] on span "Developer Tools" at bounding box center [171, 205] width 116 height 12
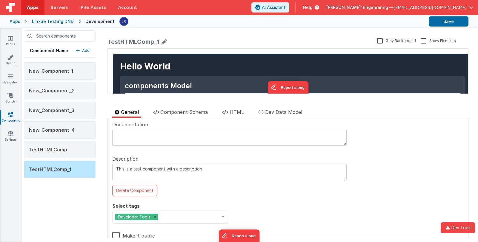
click at [261, 203] on div "Documentation Description This is a test component with a description Delete Co…" at bounding box center [287, 184] width 351 height 127
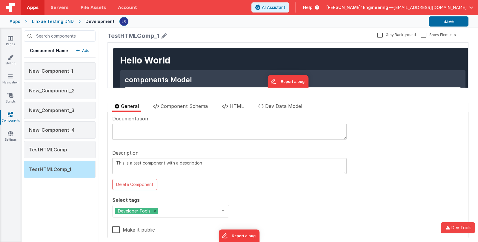
scroll to position [13, 0]
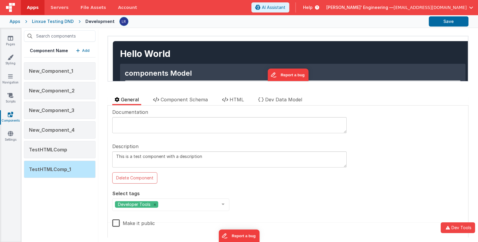
click at [118, 223] on label "Make it public" at bounding box center [133, 222] width 43 height 13
click at [0, 0] on input "Make it public" at bounding box center [0, 0] width 0 height 0
click at [443, 21] on button "Save" at bounding box center [449, 21] width 40 height 10
click at [12, 136] on link "Settings" at bounding box center [10, 137] width 21 height 12
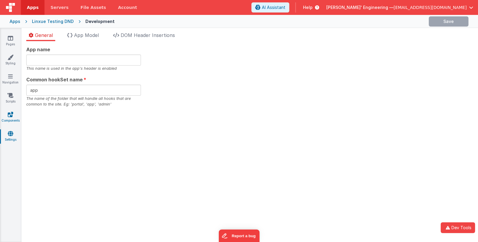
click at [10, 116] on icon at bounding box center [10, 115] width 5 height 6
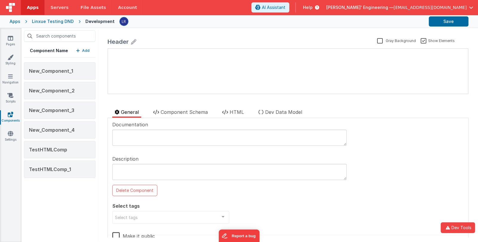
click at [85, 50] on p "Add" at bounding box center [85, 51] width 7 height 6
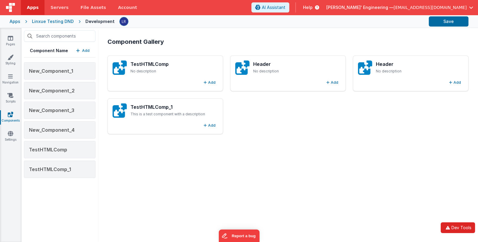
click at [458, 227] on button "Dev Tools" at bounding box center [457, 228] width 34 height 11
